Goal: Task Accomplishment & Management: Use online tool/utility

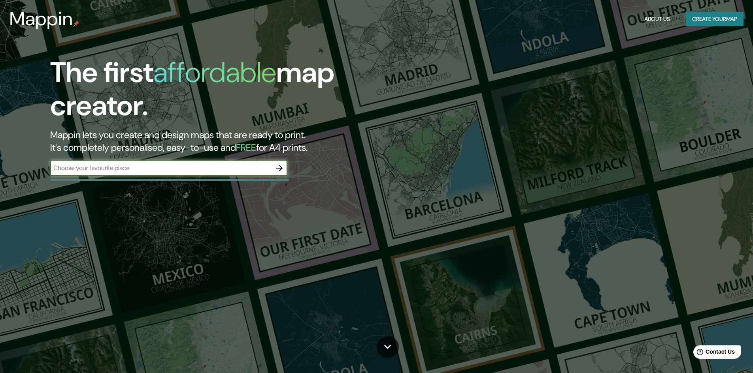
click at [260, 171] on input "text" at bounding box center [160, 168] width 221 height 9
click at [231, 173] on input "text" at bounding box center [160, 168] width 221 height 9
click at [278, 173] on button "button" at bounding box center [279, 168] width 16 height 16
